Goal: Information Seeking & Learning: Learn about a topic

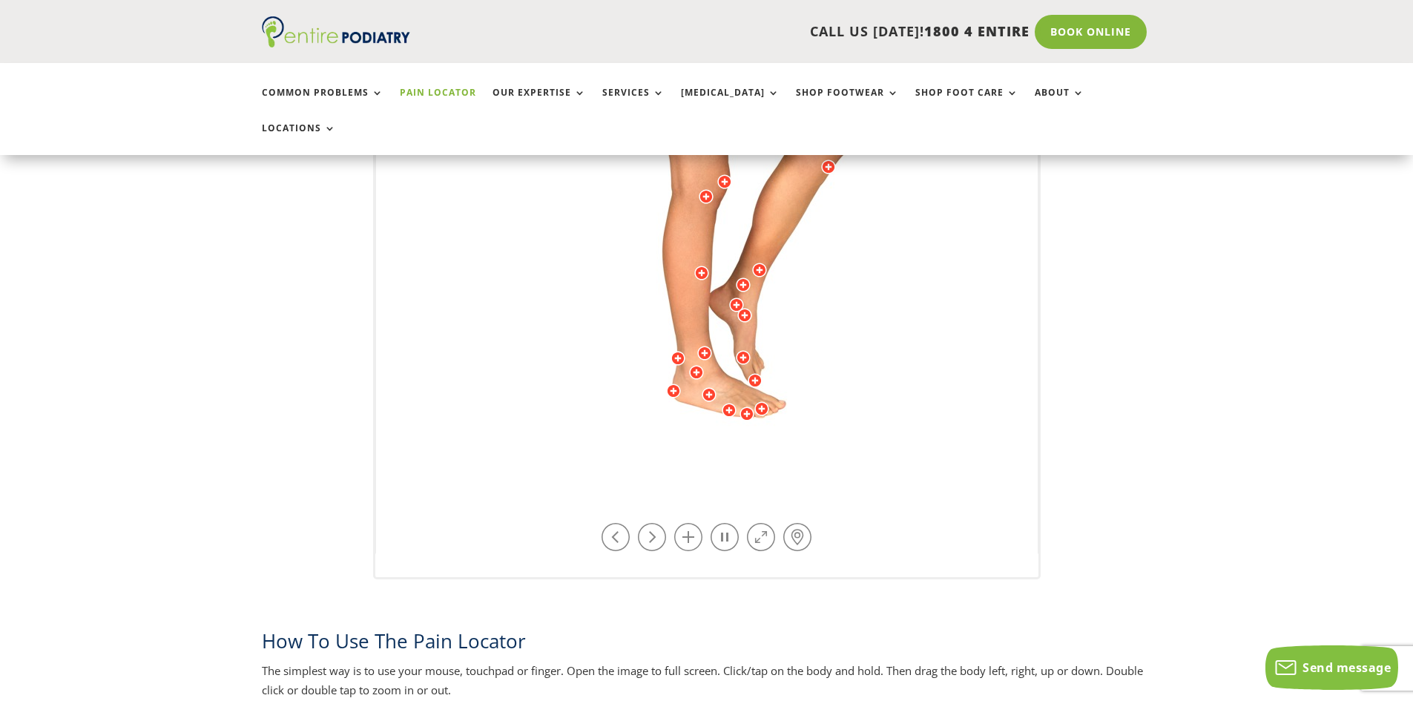
click at [699, 365] on div at bounding box center [696, 372] width 15 height 15
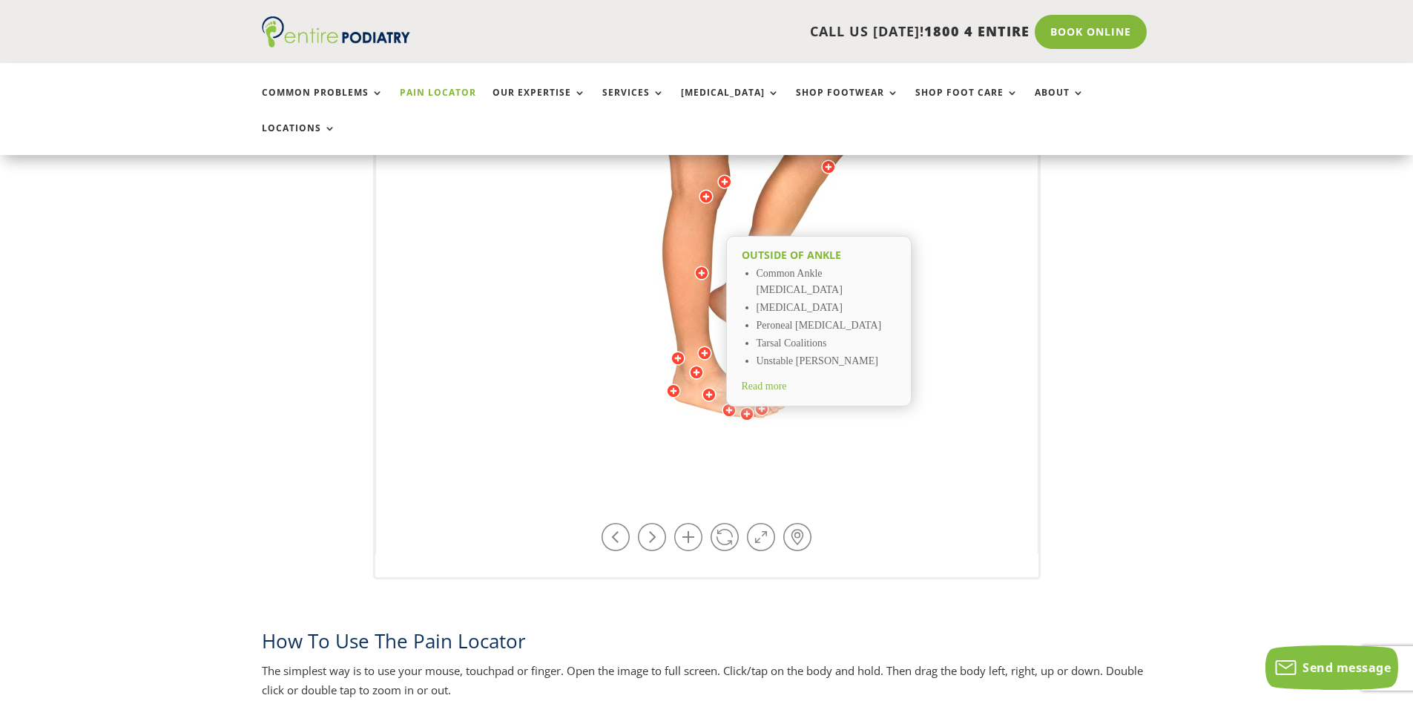
click at [677, 384] on div at bounding box center [673, 391] width 15 height 15
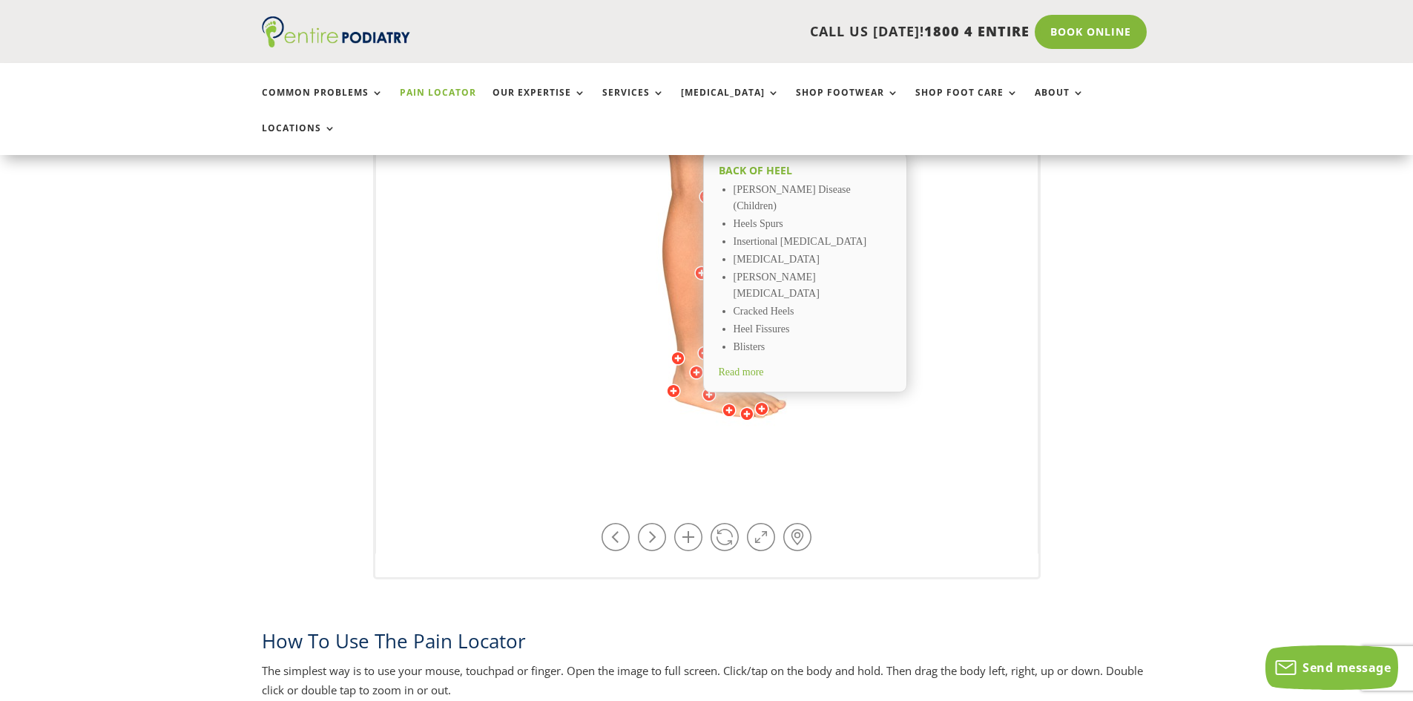
click at [697, 365] on div at bounding box center [696, 372] width 15 height 15
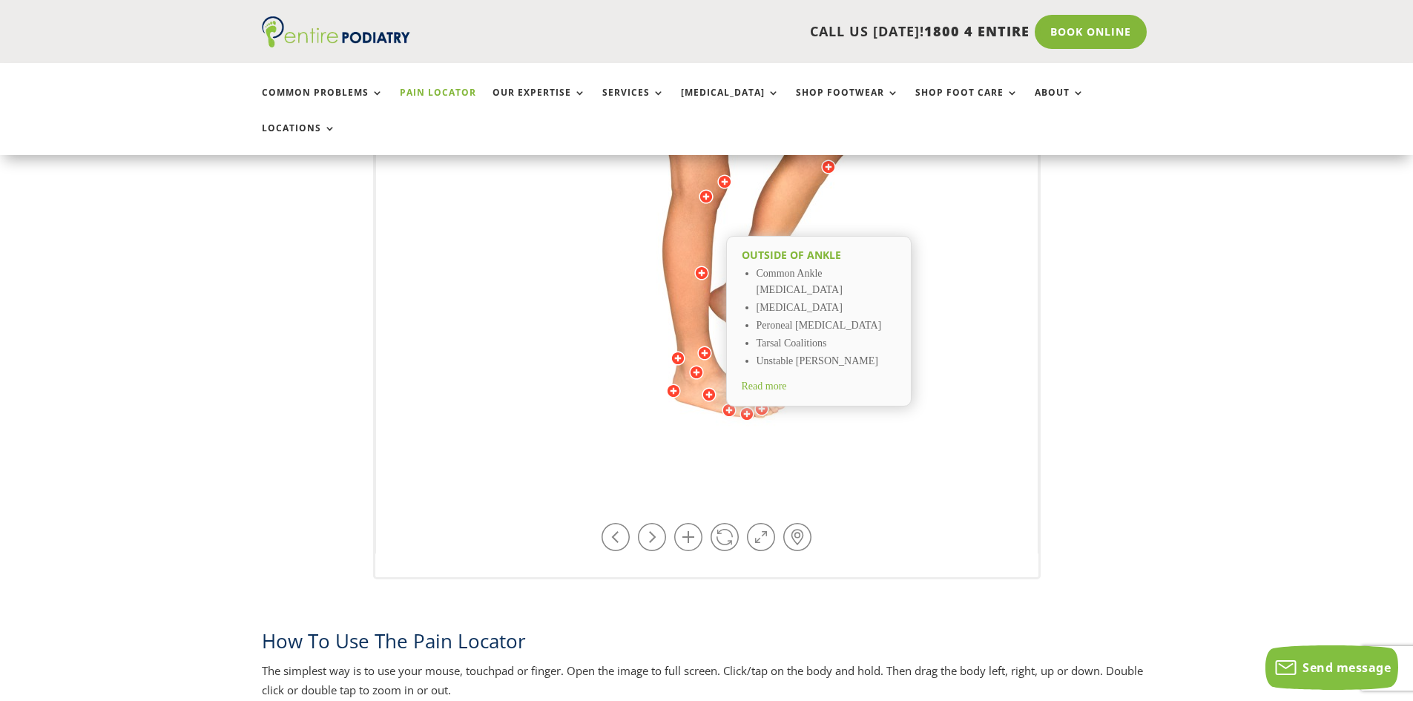
click at [763, 381] on span "Read more" at bounding box center [764, 386] width 45 height 11
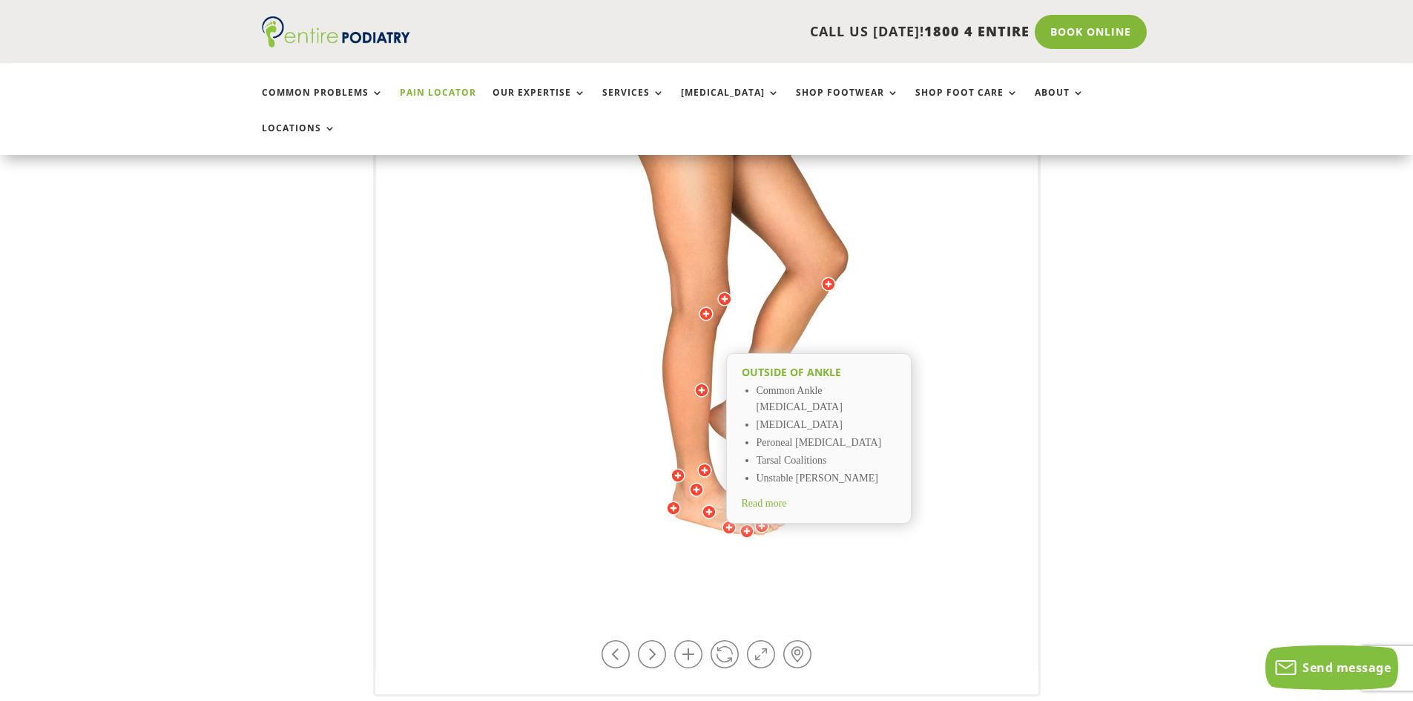
scroll to position [356, 0]
click at [749, 499] on span "Read more" at bounding box center [764, 504] width 45 height 11
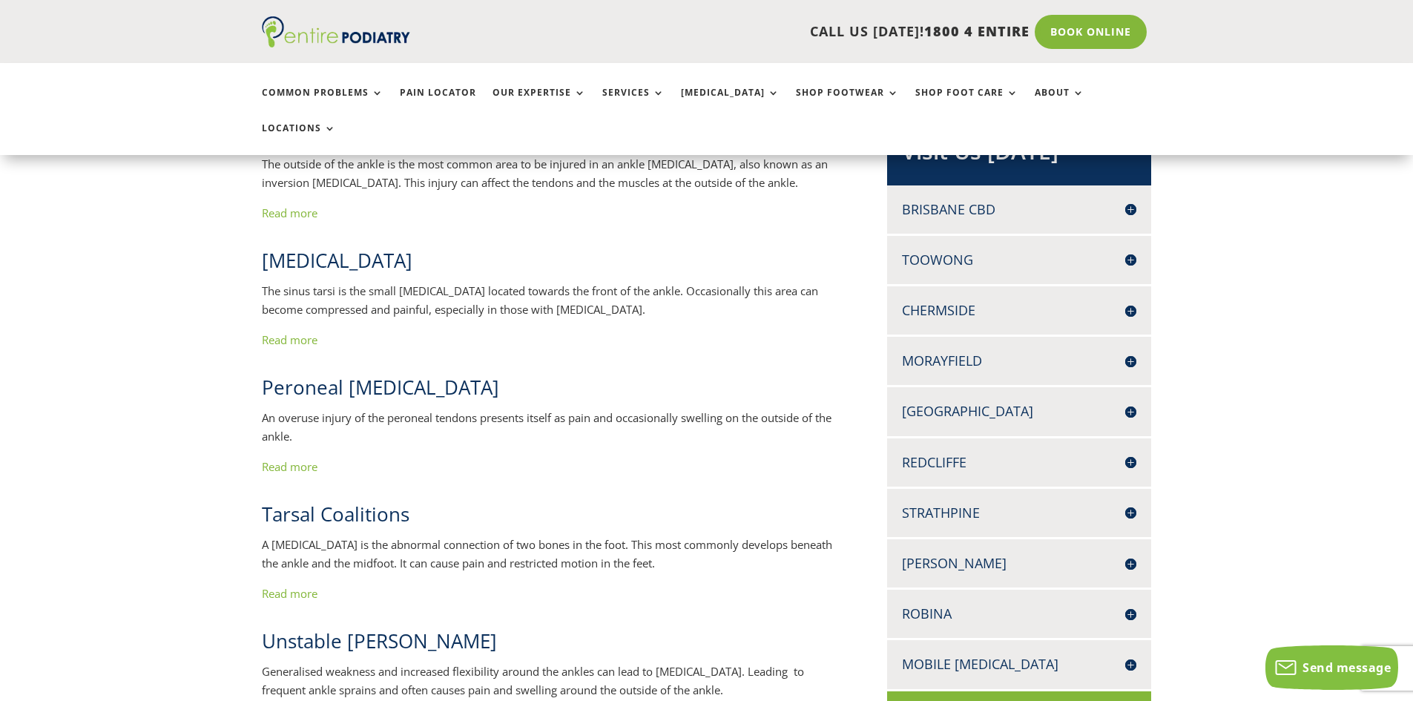
scroll to position [356, 0]
click at [290, 458] on link "Read more" at bounding box center [290, 465] width 56 height 15
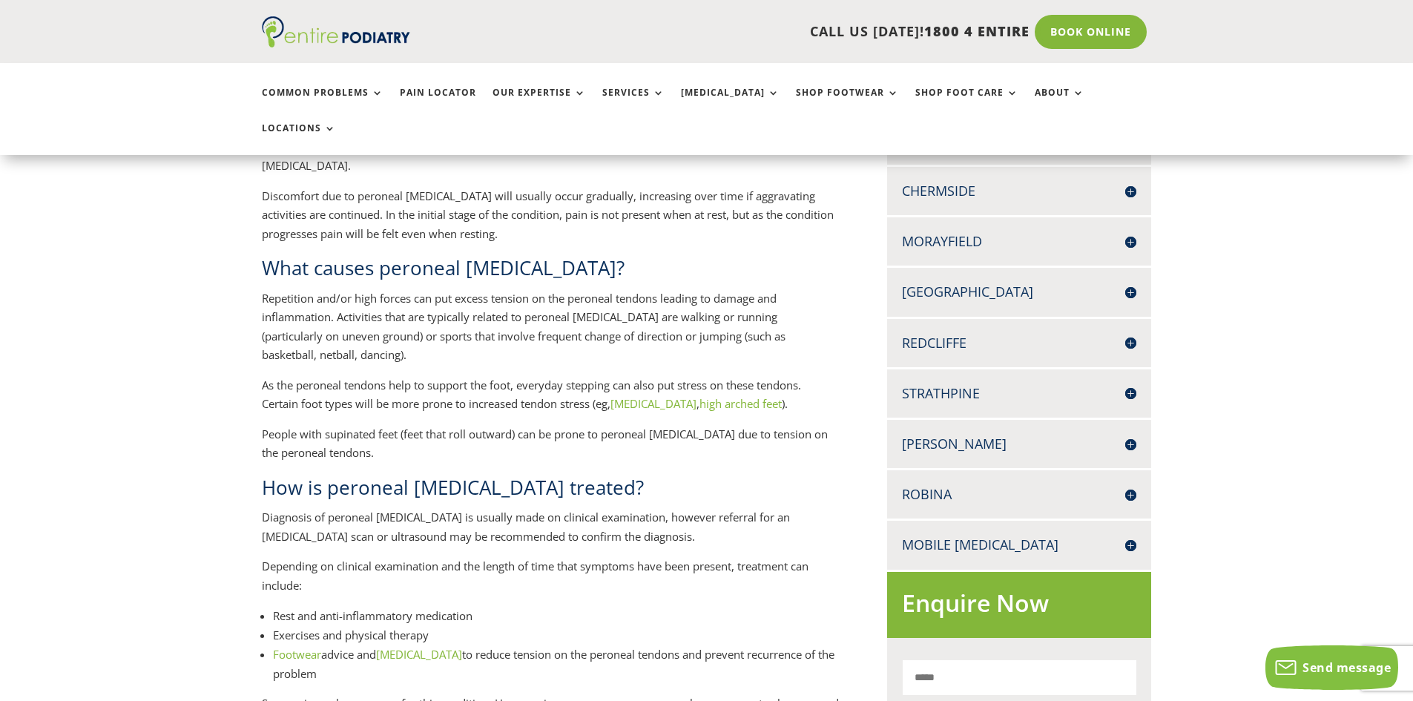
scroll to position [178, 0]
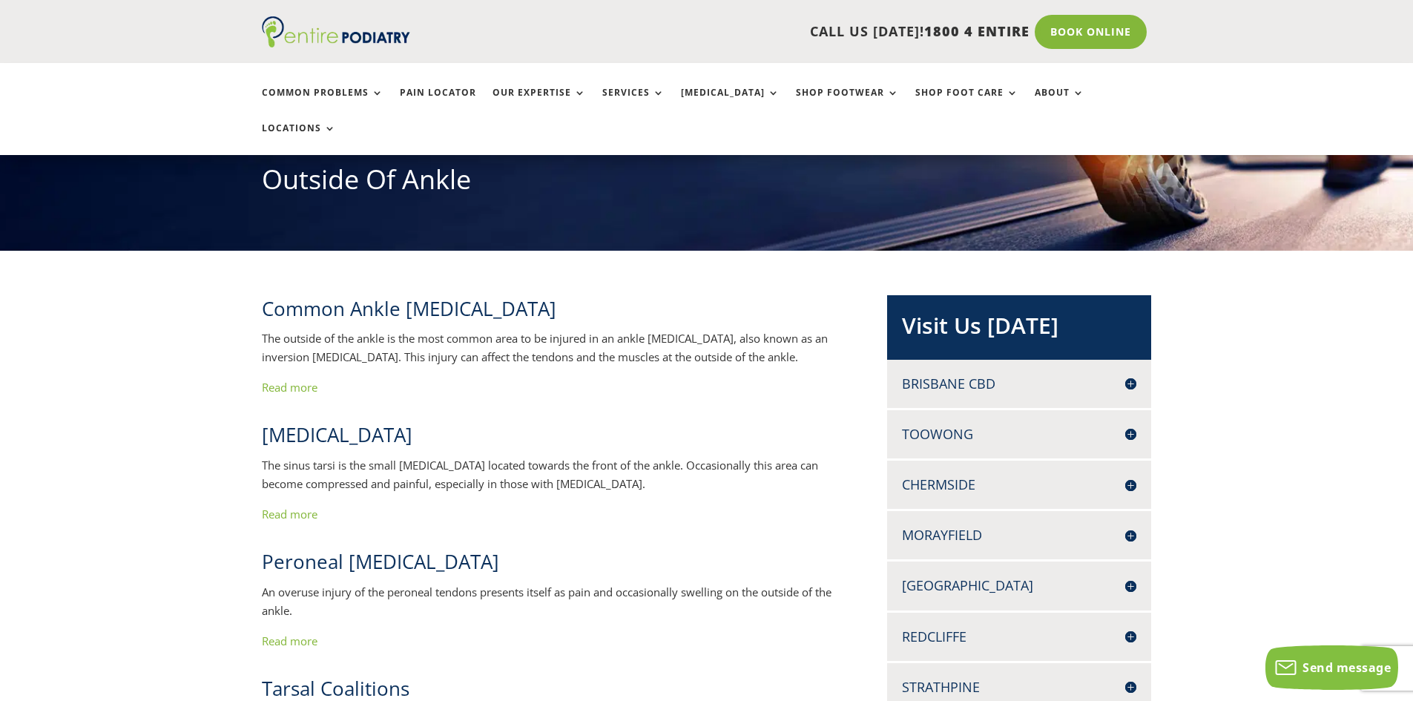
scroll to position [178, 0]
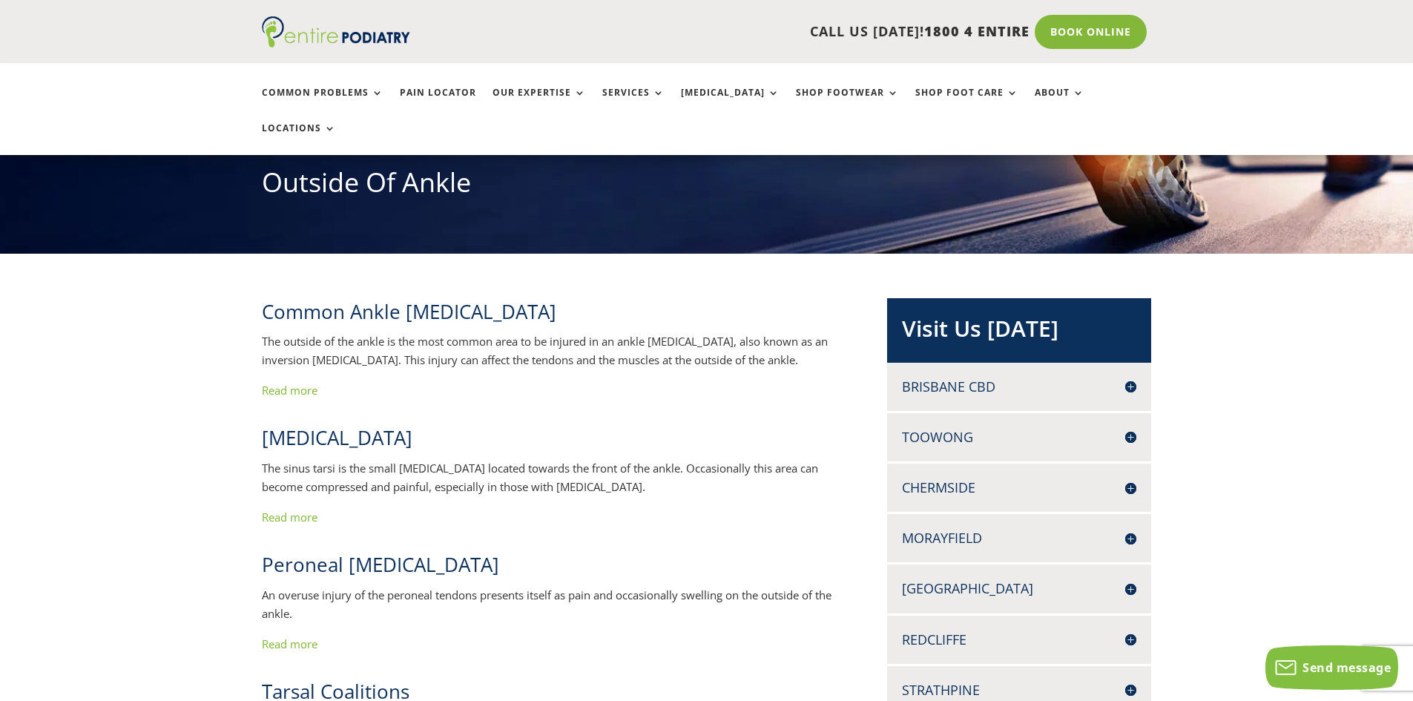
click at [280, 383] on link "Read more" at bounding box center [290, 390] width 56 height 15
click at [306, 383] on link "Read more" at bounding box center [290, 390] width 56 height 15
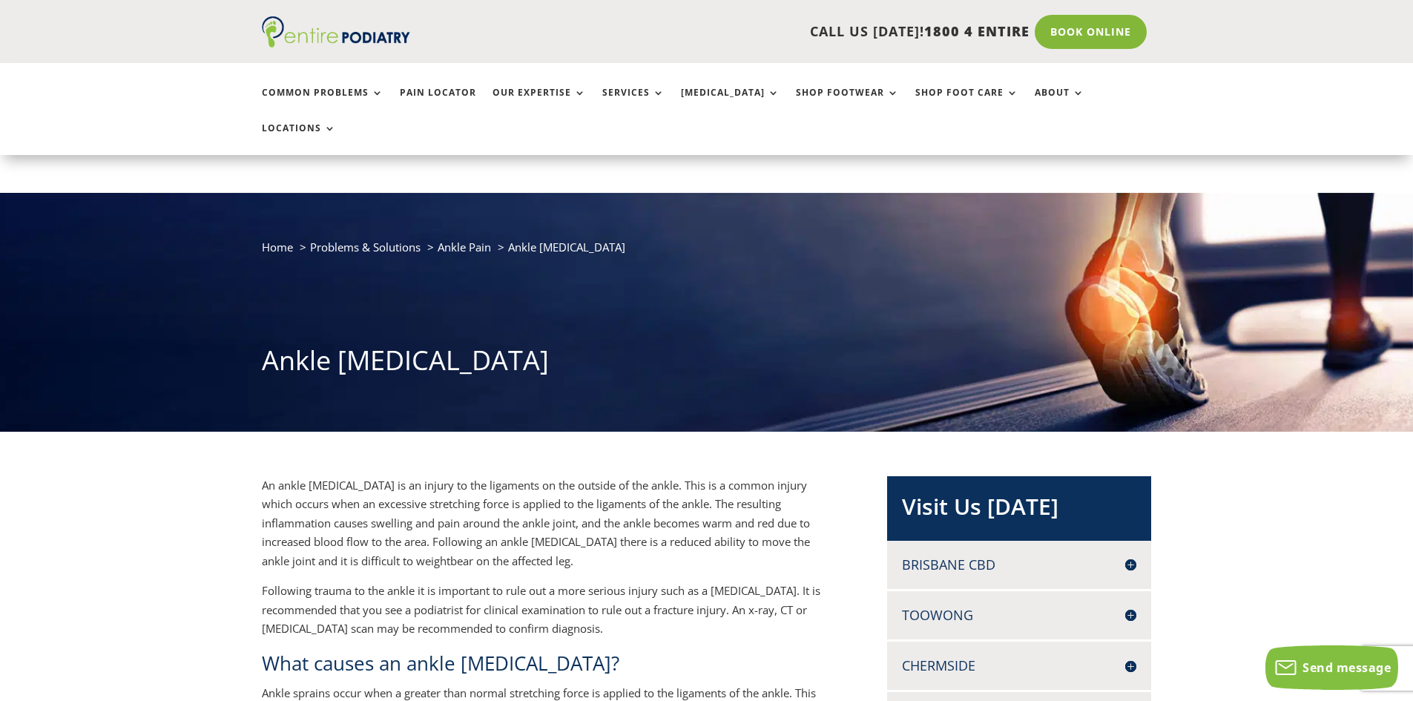
scroll to position [415, 0]
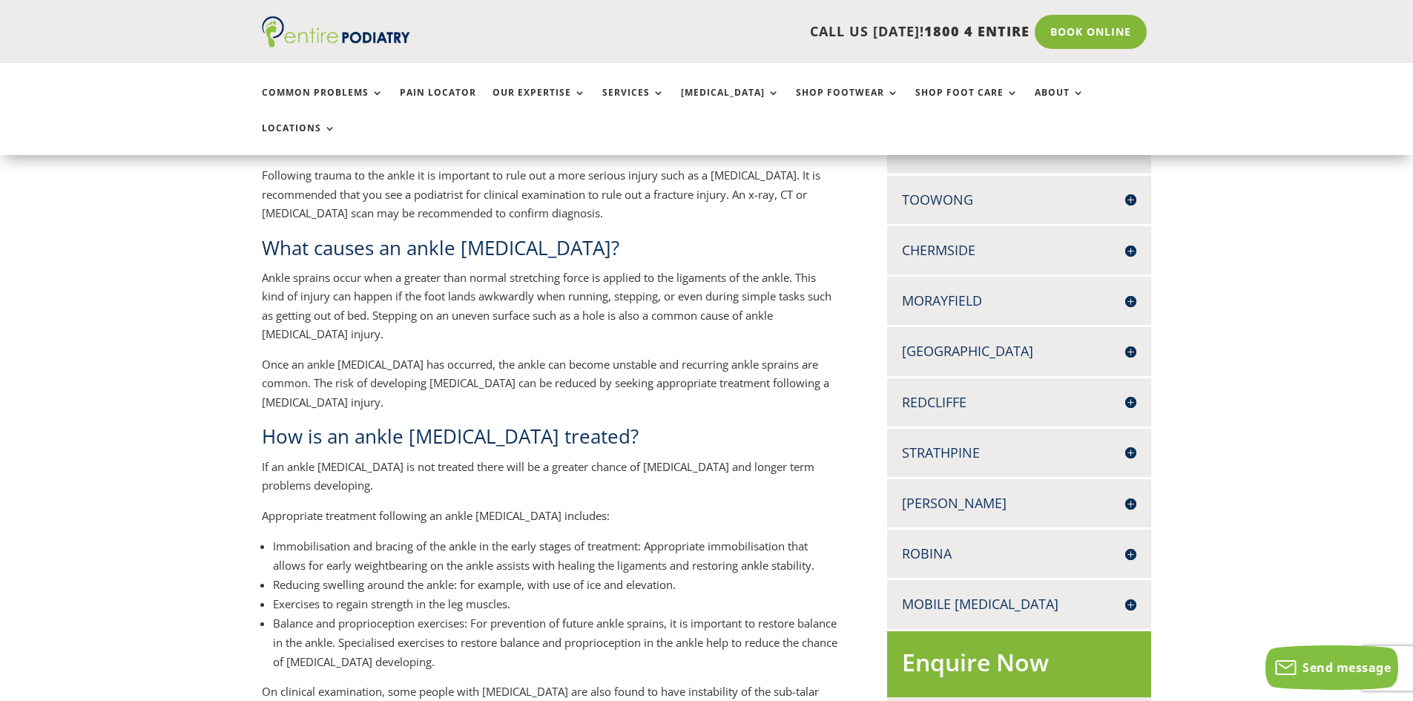
click at [453, 594] on li "Exercises to regain strength in the leg muscles." at bounding box center [556, 603] width 566 height 19
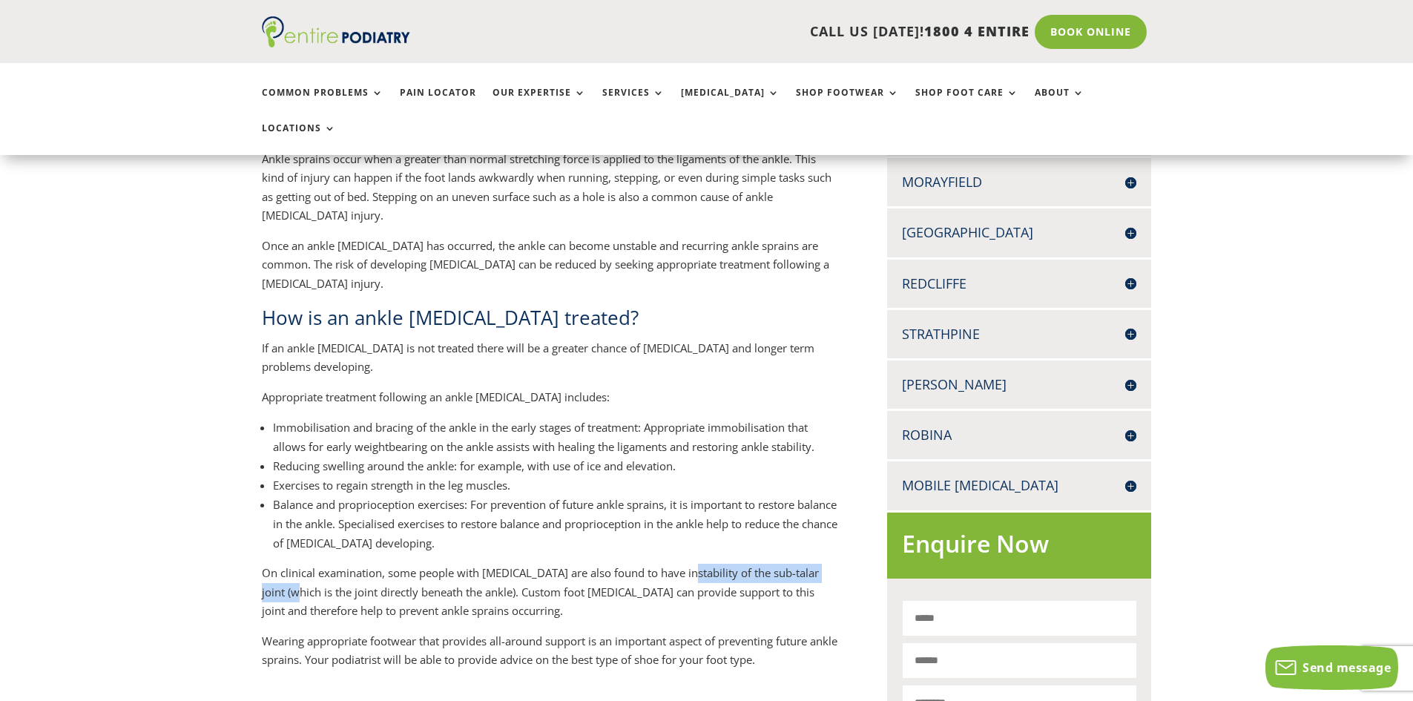
drag, startPoint x: 684, startPoint y: 541, endPoint x: 284, endPoint y: 559, distance: 400.3
click at [284, 564] on p "On clinical examination, some people with [MEDICAL_DATA] are also found to have…" at bounding box center [550, 598] width 577 height 68
copy p "instability of the sub-talar joint"
